Goal: Task Accomplishment & Management: Manage account settings

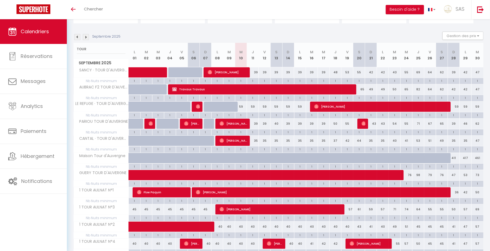
click at [105, 70] on span "SANCY · TOUR D'AUVERGNE" at bounding box center [102, 70] width 55 height 6
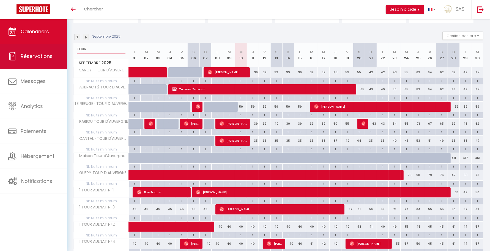
drag, startPoint x: 100, startPoint y: 48, endPoint x: 65, endPoint y: 50, distance: 34.4
click at [65, 50] on div "🟢 Des questions ou besoin d'assistance pour la migration AirBnB? Connectez-vous…" at bounding box center [245, 142] width 490 height 341
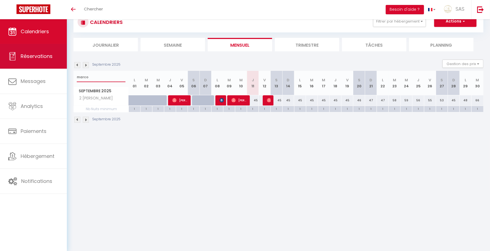
scroll to position [19, 0]
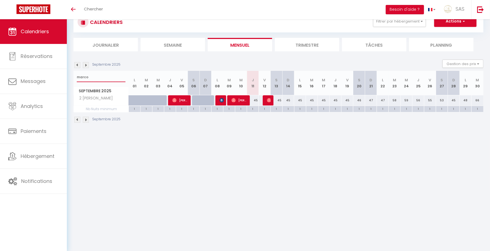
type input "marco"
click at [457, 9] on span "SAS" at bounding box center [459, 9] width 9 height 7
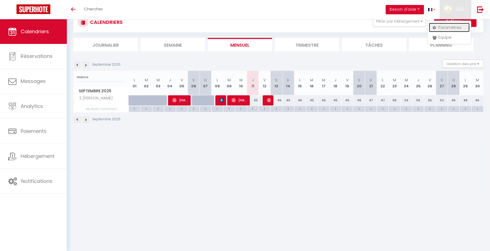
click at [457, 29] on link "Paramètres" at bounding box center [449, 27] width 41 height 9
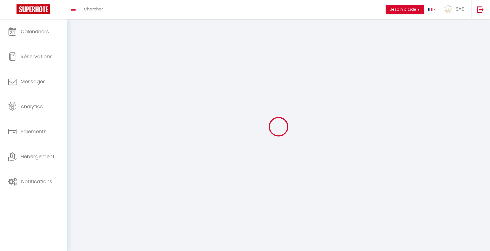
select select
type input "SAS"
type input "BCN CONCIERGERIE"
type input "04 44 44 94 12"
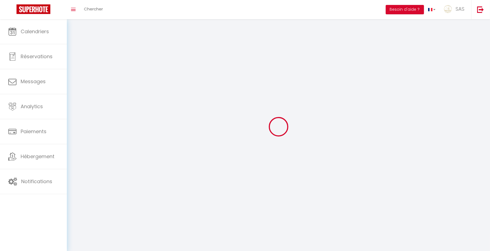
type input "BCN CONCIERGERIE [STREET_ADDRESS]"
type input "63000"
type input "[GEOGRAPHIC_DATA]"
type input "mc8HmQrdq1Qq7XFI92MXDLaOa"
type input "tTaq2okv1QClfljyD2QXXBvYP"
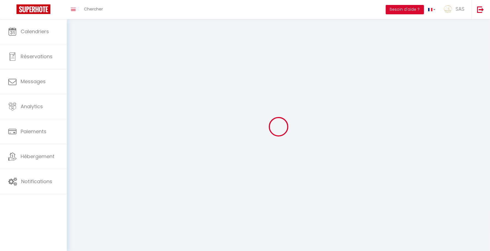
type input "[URL][DOMAIN_NAME]"
select select "28"
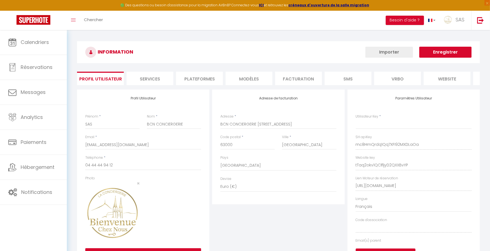
type input "mc8HmQrdq1Qq7XFI92MXDLaOa"
type input "tTaq2okv1QClfljyD2QXXBvYP"
type input "[URL][DOMAIN_NAME]"
select select "fr"
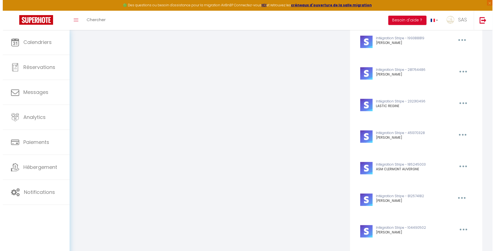
scroll to position [4226, 0]
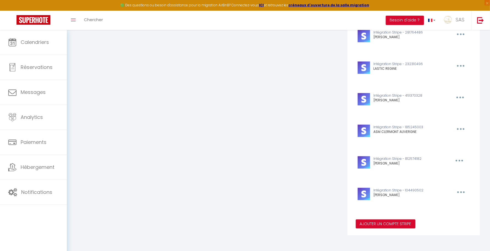
click at [390, 223] on button "Ajouter un compte Stripe" at bounding box center [386, 224] width 60 height 9
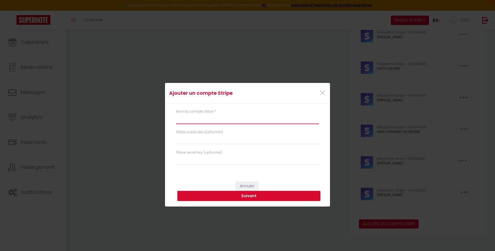
click at [193, 120] on input "text" at bounding box center [247, 119] width 143 height 10
type input "t"
type input "r"
type input "[PERSON_NAME]"
click at [191, 144] on input "text" at bounding box center [247, 140] width 143 height 10
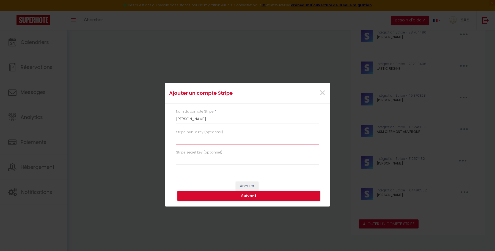
paste input "pk_live_51S519qJ9kHaFxAL4P9FAQsRrP9NT3NonrJMBbVF7VIBGT4AiKCHtehnICeNXXwDkUDHWej…"
type input "pk_live_51S519qJ9kHaFxAL4P9FAQsRrP9NT3NonrJMBbVF7VIBGT4AiKCHtehnICeNXXwDkUDHWej…"
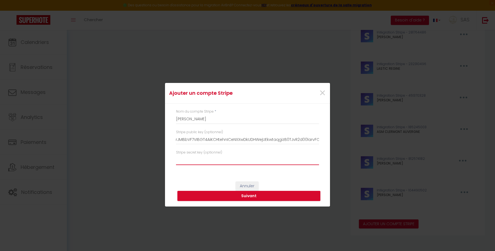
click at [205, 161] on input "text" at bounding box center [247, 160] width 143 height 10
paste input "sk_live_51S519qJ9kHaFxAL4JcR65be3xH7WdFkvj3IM4LwZUXPQgOlOZURwWyJVHNoHO8FOBhAW6e…"
type input "sk_live_51S519qJ9kHaFxAL4JcR65be3xH7WdFkvj3IM4LwZUXPQgOlOZURwWyJVHNoHO8FOBhAW6e…"
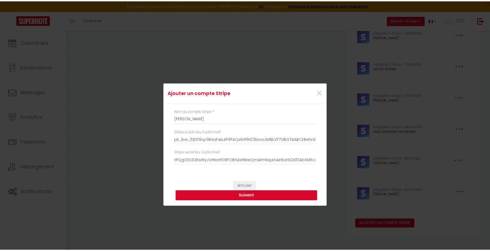
scroll to position [0, 0]
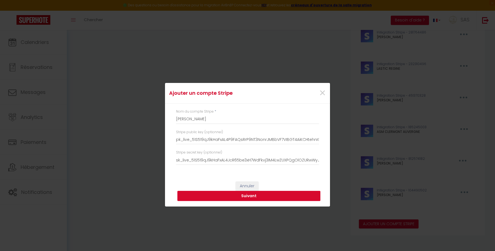
click at [215, 195] on button "Suivant" at bounding box center [248, 196] width 143 height 10
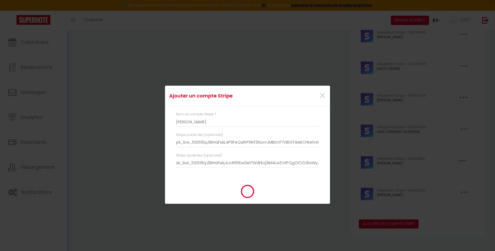
type input "[PERSON_NAME]"
type input "pk_live_51S519qJ9kHaFxAL4P9FAQsRrP9NT3NonrJMBbVF7VIBGT4AiKCHtehnICeNXXwDkUDHWej…"
type input "sk_live_51S519qJ9kHaFxAL4JcR65be3xH7WdFkvj3IM4LwZUXPQgOlOZURwWyJVHNoHO8FOBhAW6e…"
